Goal: Check status: Check status

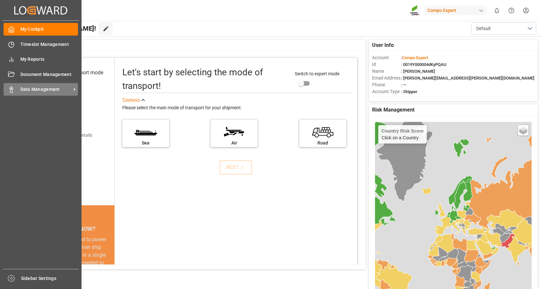
click at [41, 86] on span "Data Management" at bounding box center [45, 89] width 51 height 7
click at [16, 88] on div "Data Management Data Management" at bounding box center [41, 89] width 74 height 13
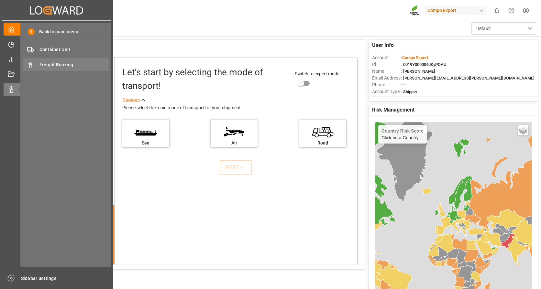
click at [65, 61] on span "Freight Booking" at bounding box center [74, 64] width 70 height 7
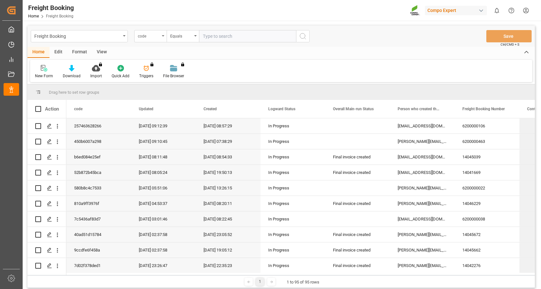
click at [163, 35] on div "code" at bounding box center [150, 36] width 32 height 12
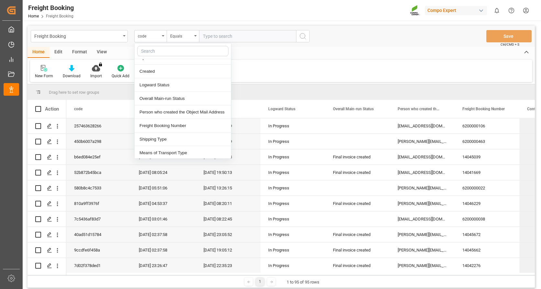
scroll to position [32, 0]
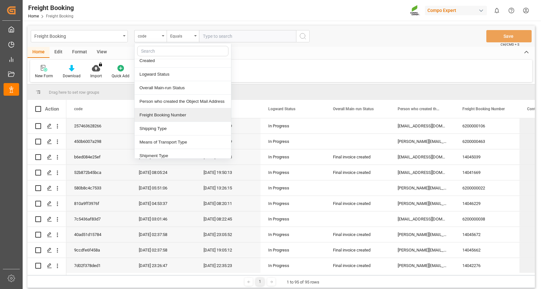
click at [171, 119] on div "Freight Booking Number" at bounding box center [183, 115] width 96 height 14
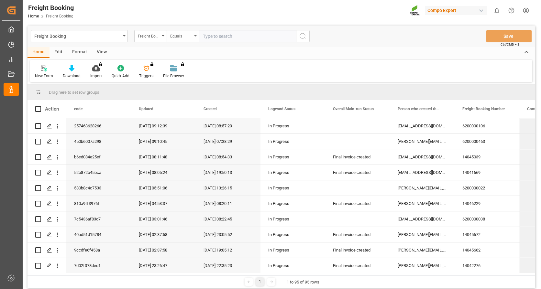
click at [196, 36] on icon "open menu" at bounding box center [195, 35] width 3 height 1
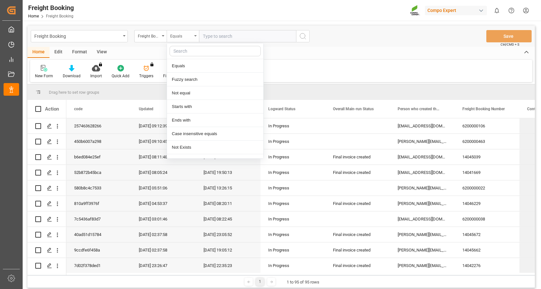
click at [196, 37] on div "Equals" at bounding box center [183, 36] width 32 height 12
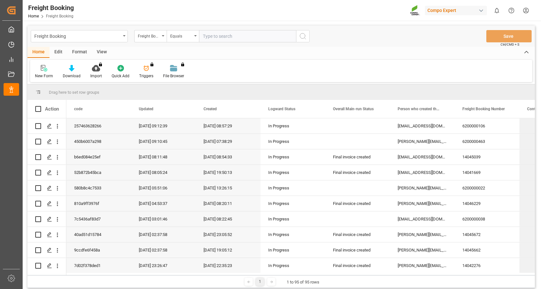
click at [208, 35] on input "text" at bounding box center [247, 36] width 97 height 12
type input "6200000108"
click at [302, 34] on icon "search button" at bounding box center [303, 36] width 8 height 8
